Goal: Task Accomplishment & Management: Use online tool/utility

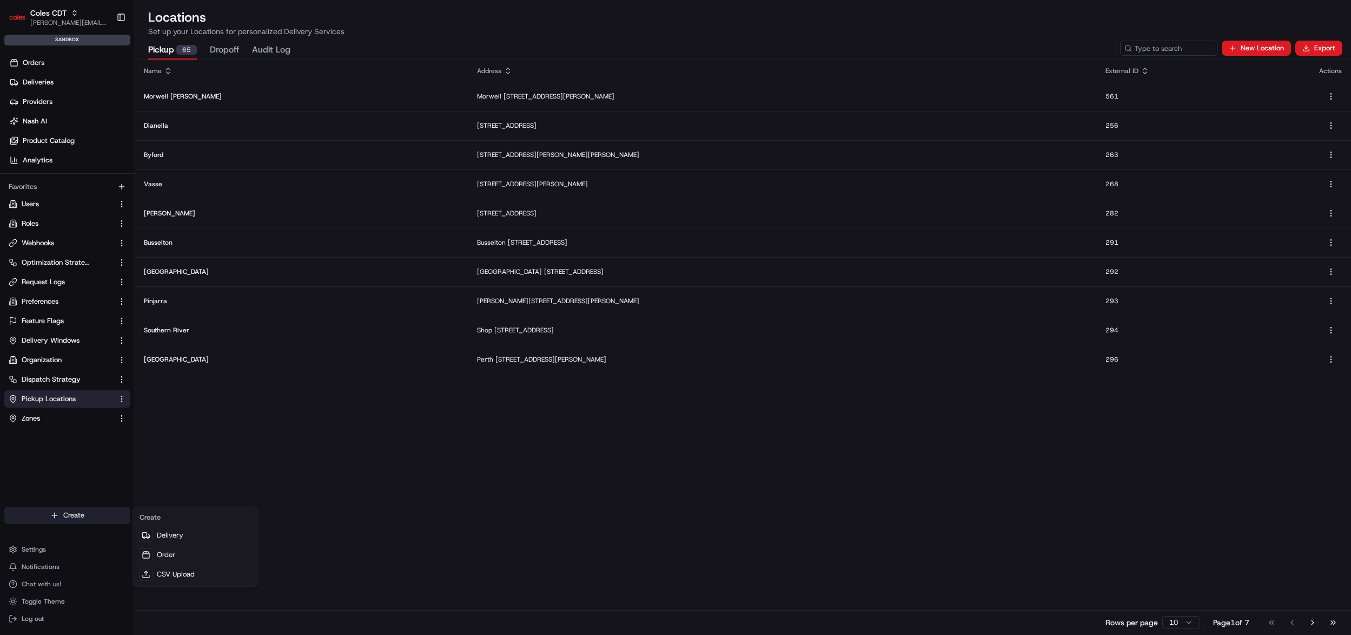
click at [74, 517] on html "Coles CDT john@usenash.com Toggle Sidebar sandbox Orders Deliveries Providers N…" at bounding box center [675, 317] width 1351 height 635
click at [187, 577] on link "CSV Upload" at bounding box center [195, 573] width 121 height 19
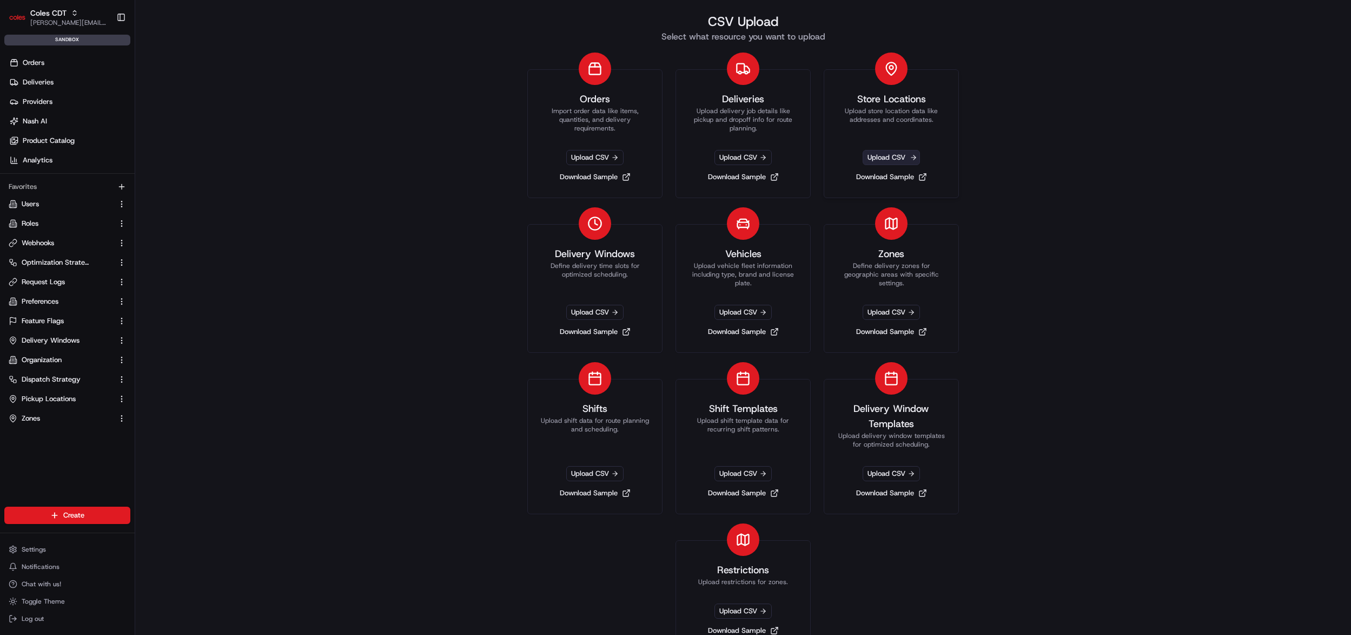
click at [893, 158] on span "Upload CSV" at bounding box center [891, 157] width 57 height 15
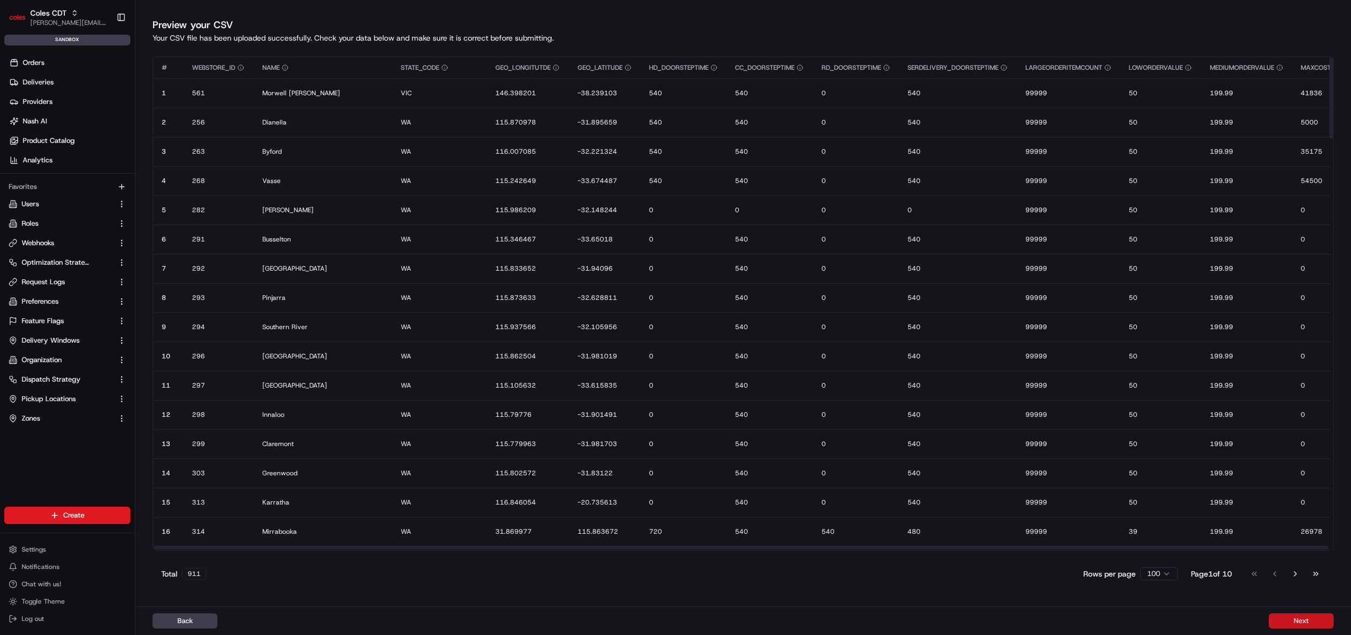
click at [1291, 616] on button "Next" at bounding box center [1301, 620] width 65 height 15
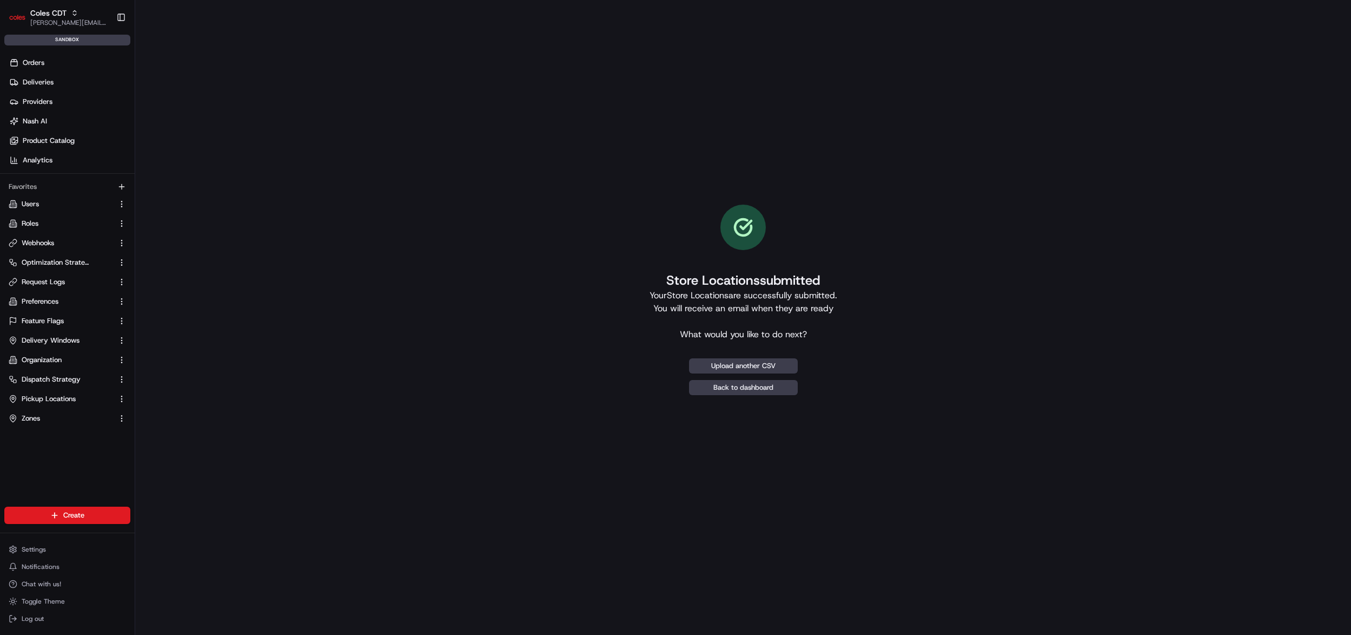
click at [1134, 180] on div "Store Locations submitted Your Store Locations are successfully submitted. You …" at bounding box center [743, 299] width 1181 height 565
click at [427, 353] on div "Store Locations submitted Your Store Locations are successfully submitted. You …" at bounding box center [743, 299] width 1181 height 565
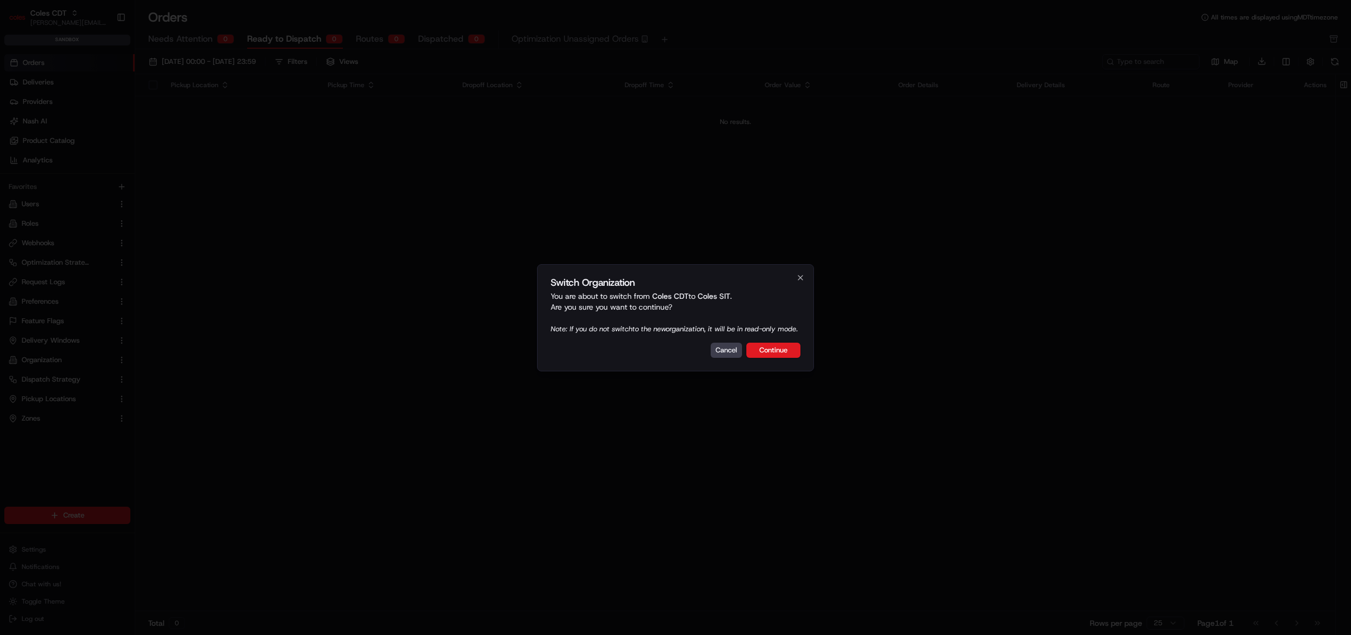
click at [774, 355] on button "Continue" at bounding box center [773, 349] width 54 height 15
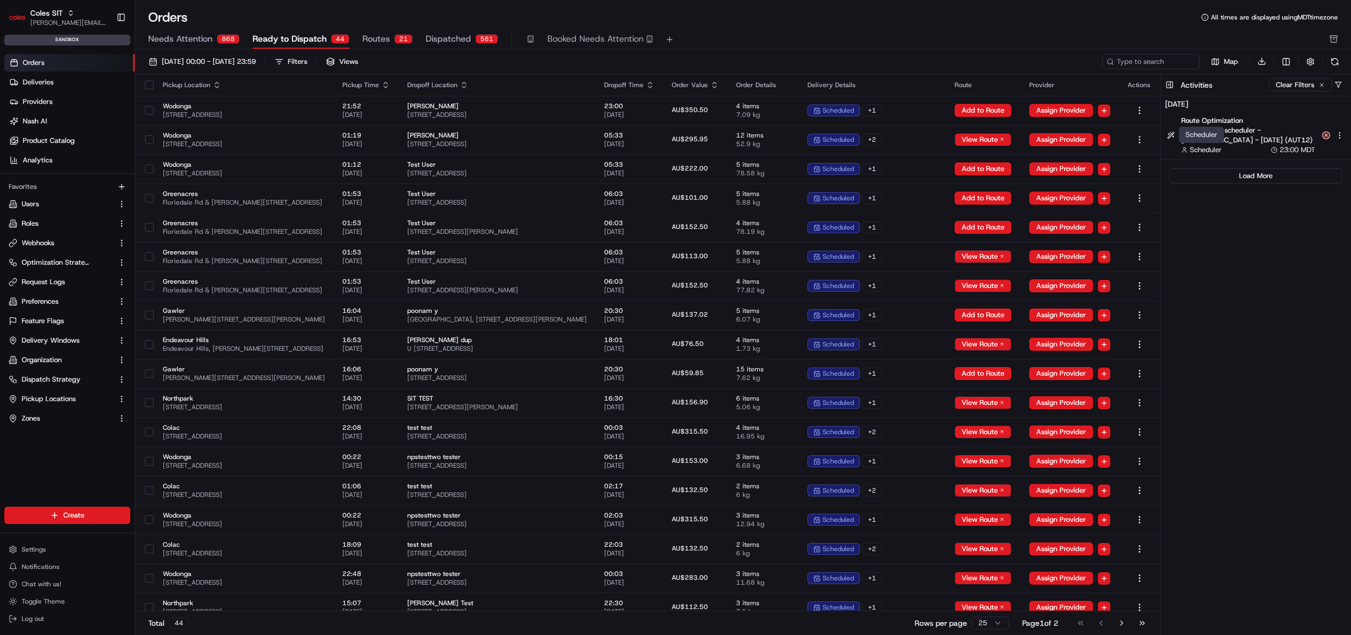
click at [1199, 132] on div "Scheduler Scheduler" at bounding box center [1201, 135] width 45 height 16
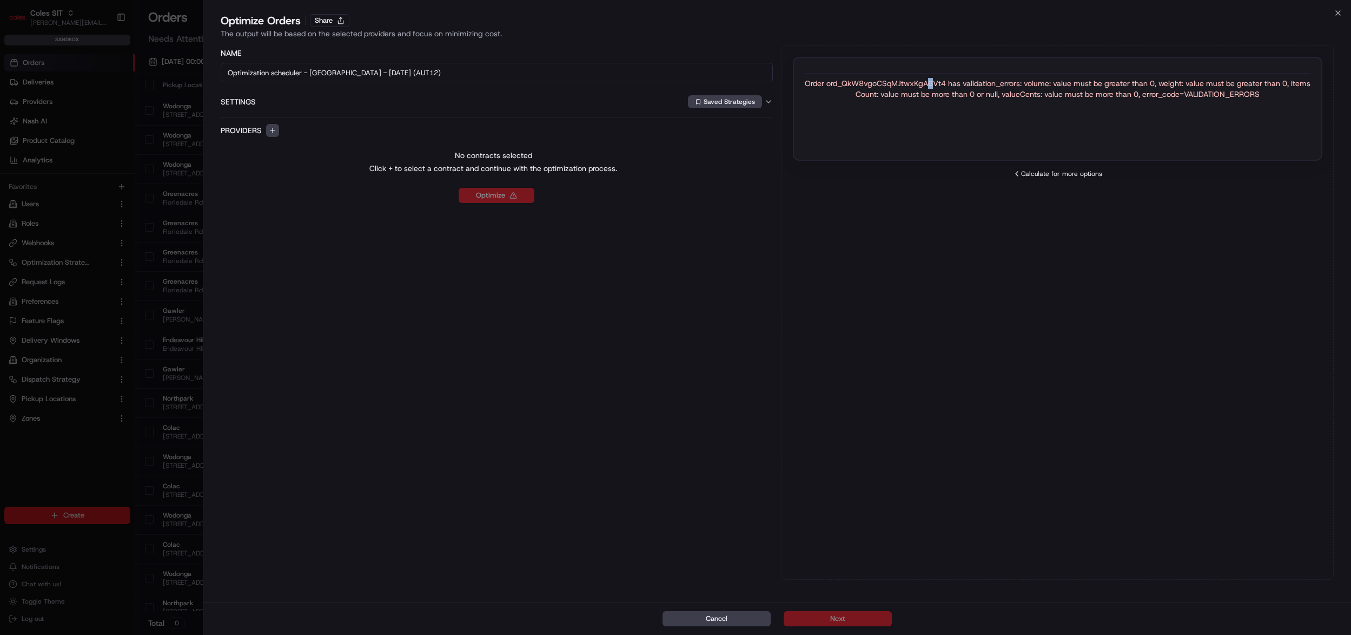
click at [933, 81] on div "Order ord_QkW8vgoCSqMJtwxKgA6Vt4 has validation_errors: volume: value must be g…" at bounding box center [1058, 89] width 506 height 22
click at [927, 84] on div "Order ord_QkW8vgoCSqMJtwxKgA6Vt4 has validation_errors: volume: value must be g…" at bounding box center [1058, 89] width 506 height 22
copy div "ord_QkW8vgoCSqMJtwxKgA6Vt4"
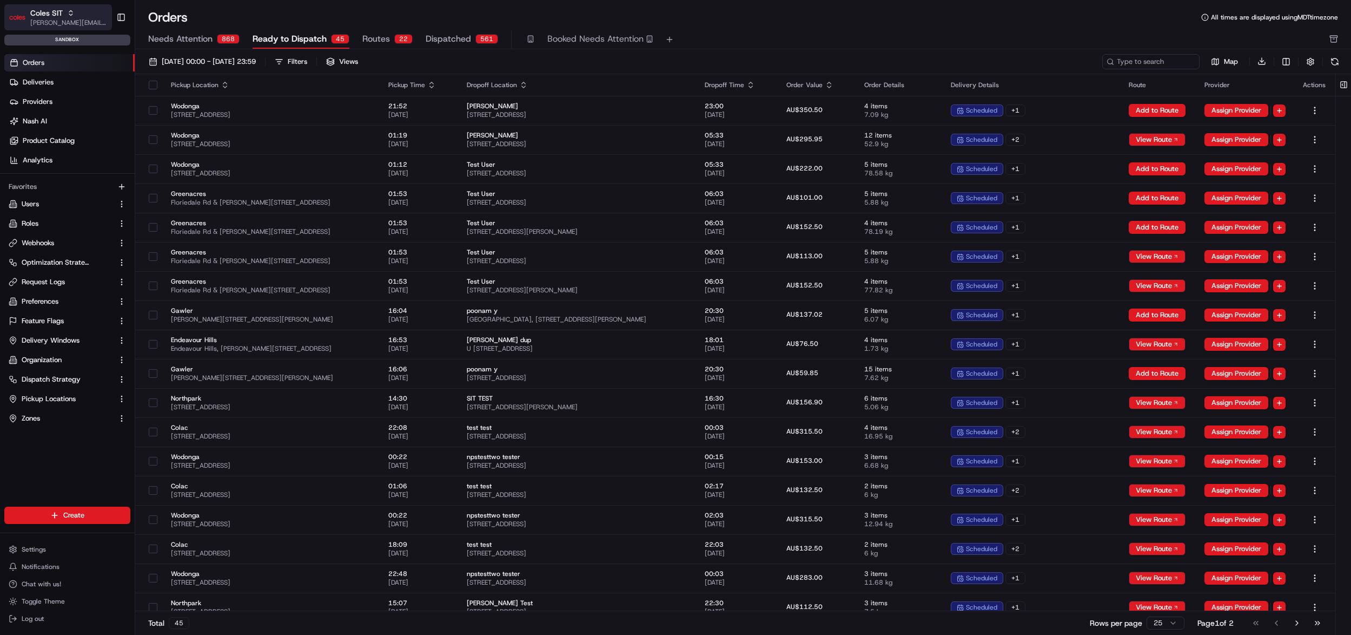
click at [73, 21] on span "[PERSON_NAME][EMAIL_ADDRESS][DOMAIN_NAME]" at bounding box center [68, 22] width 77 height 9
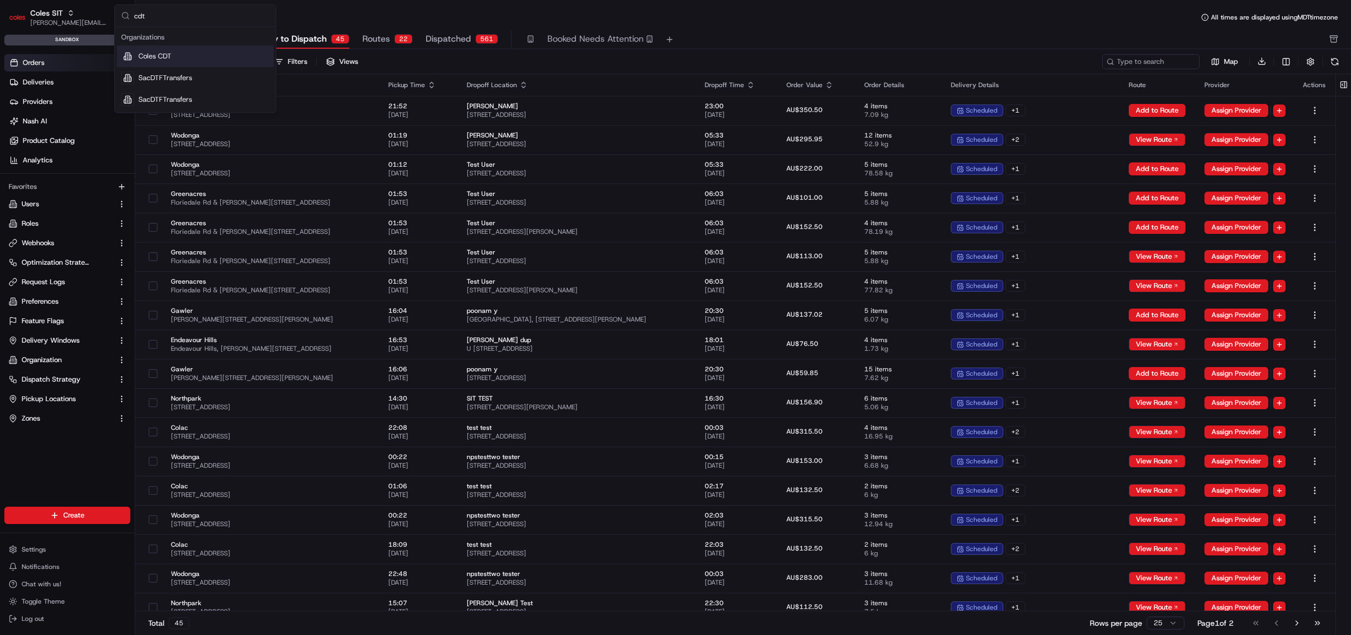
type input "cdt"
click at [173, 59] on div "Coles CDT" at bounding box center [195, 56] width 157 height 22
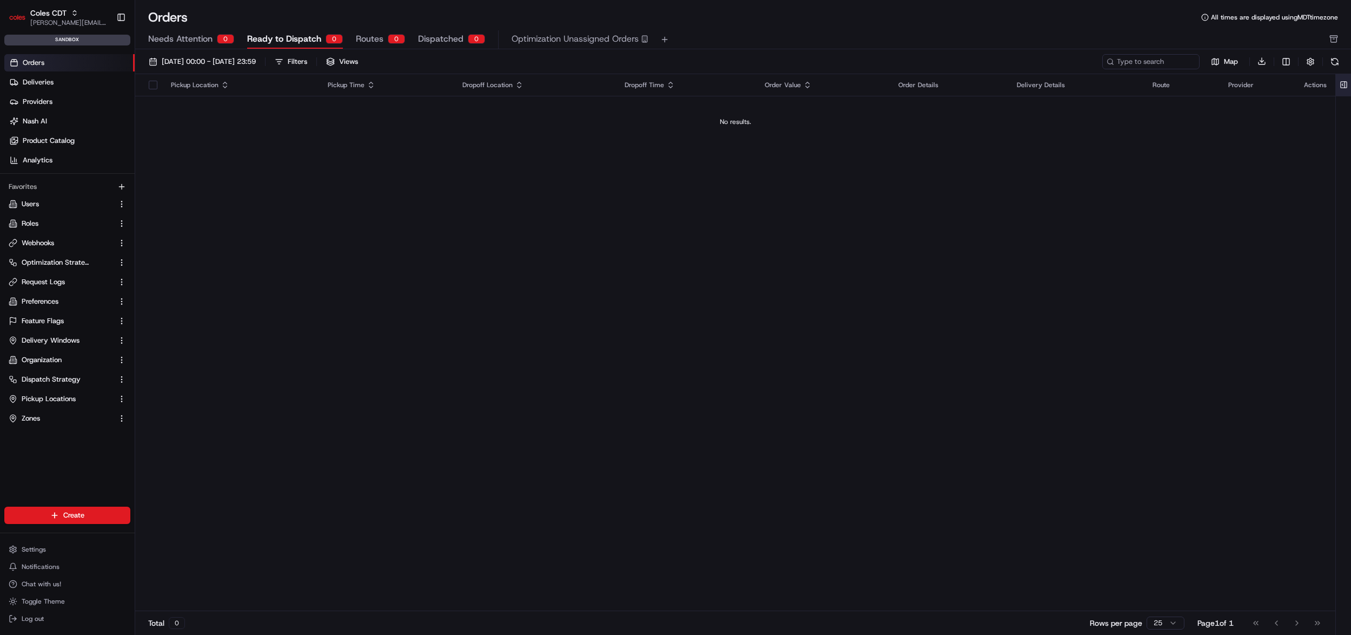
click at [1058, 82] on button at bounding box center [1344, 85] width 18 height 22
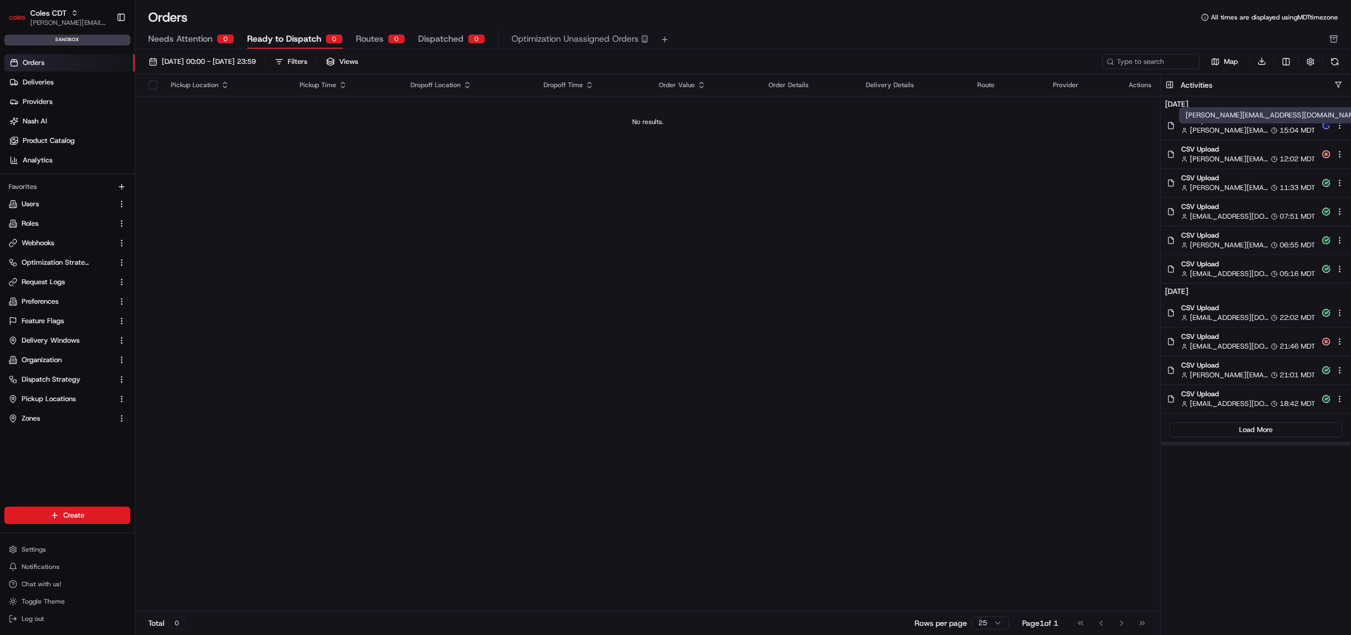
click at [1058, 127] on span "[PERSON_NAME][EMAIL_ADDRESS][DOMAIN_NAME]" at bounding box center [1229, 130] width 79 height 10
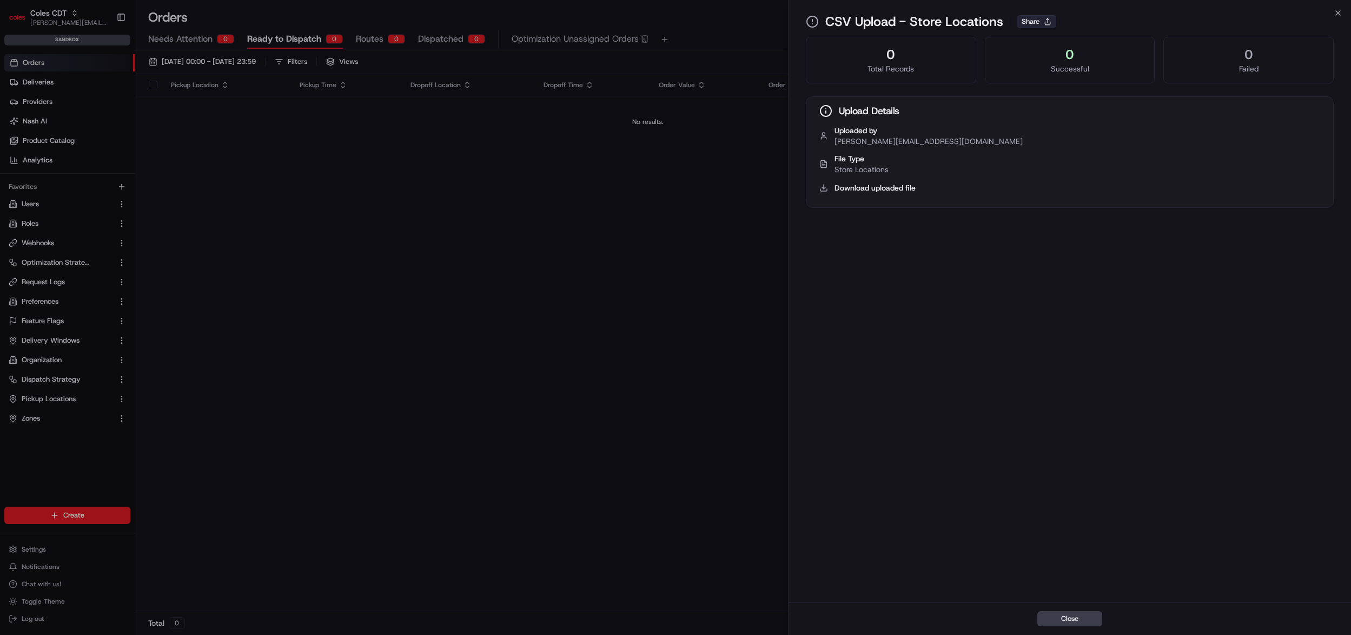
click at [1046, 21] on button "Share" at bounding box center [1036, 21] width 39 height 13
